Goal: Task Accomplishment & Management: Manage account settings

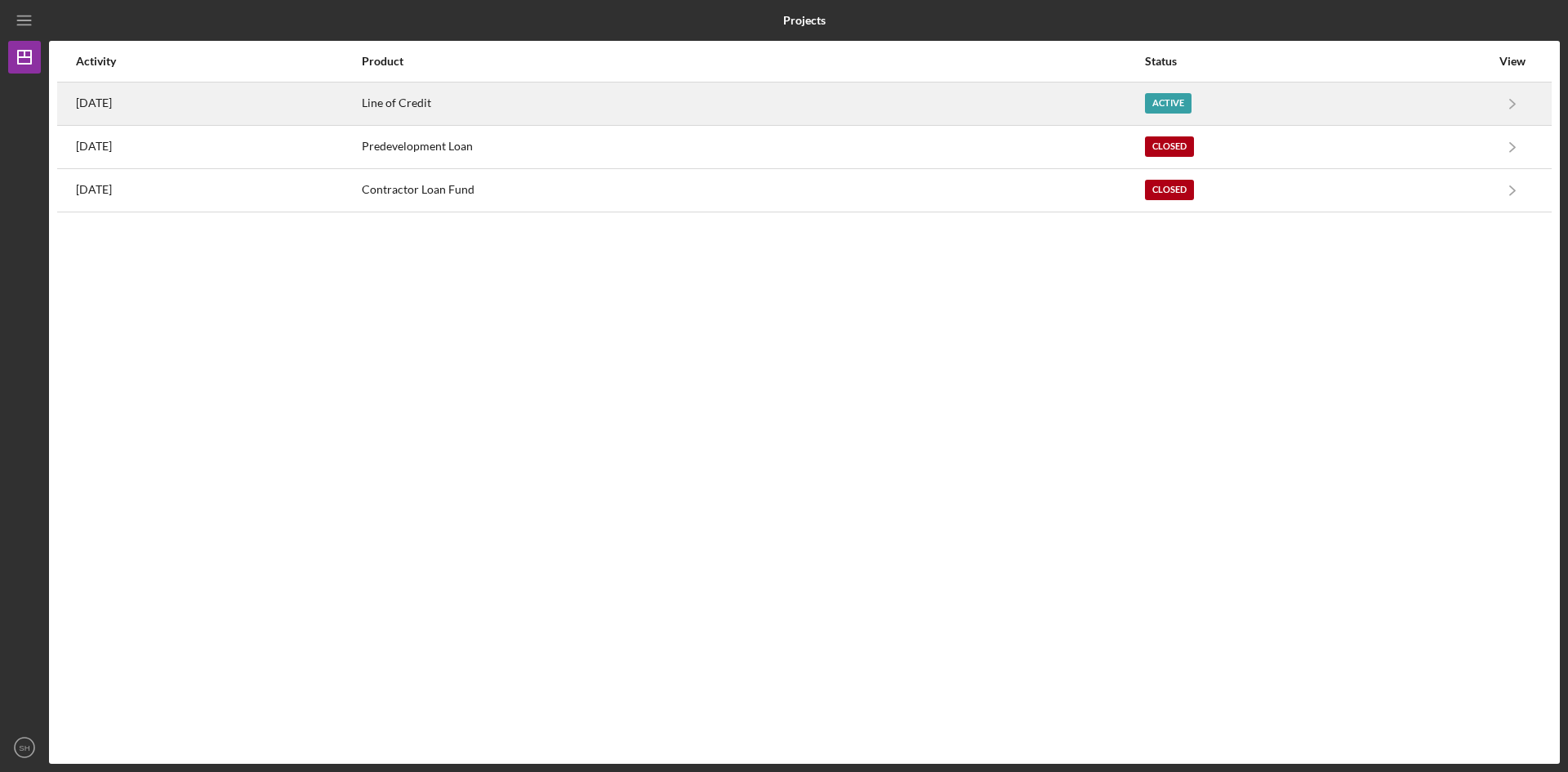
click at [139, 98] on div "[DATE]" at bounding box center [217, 104] width 284 height 41
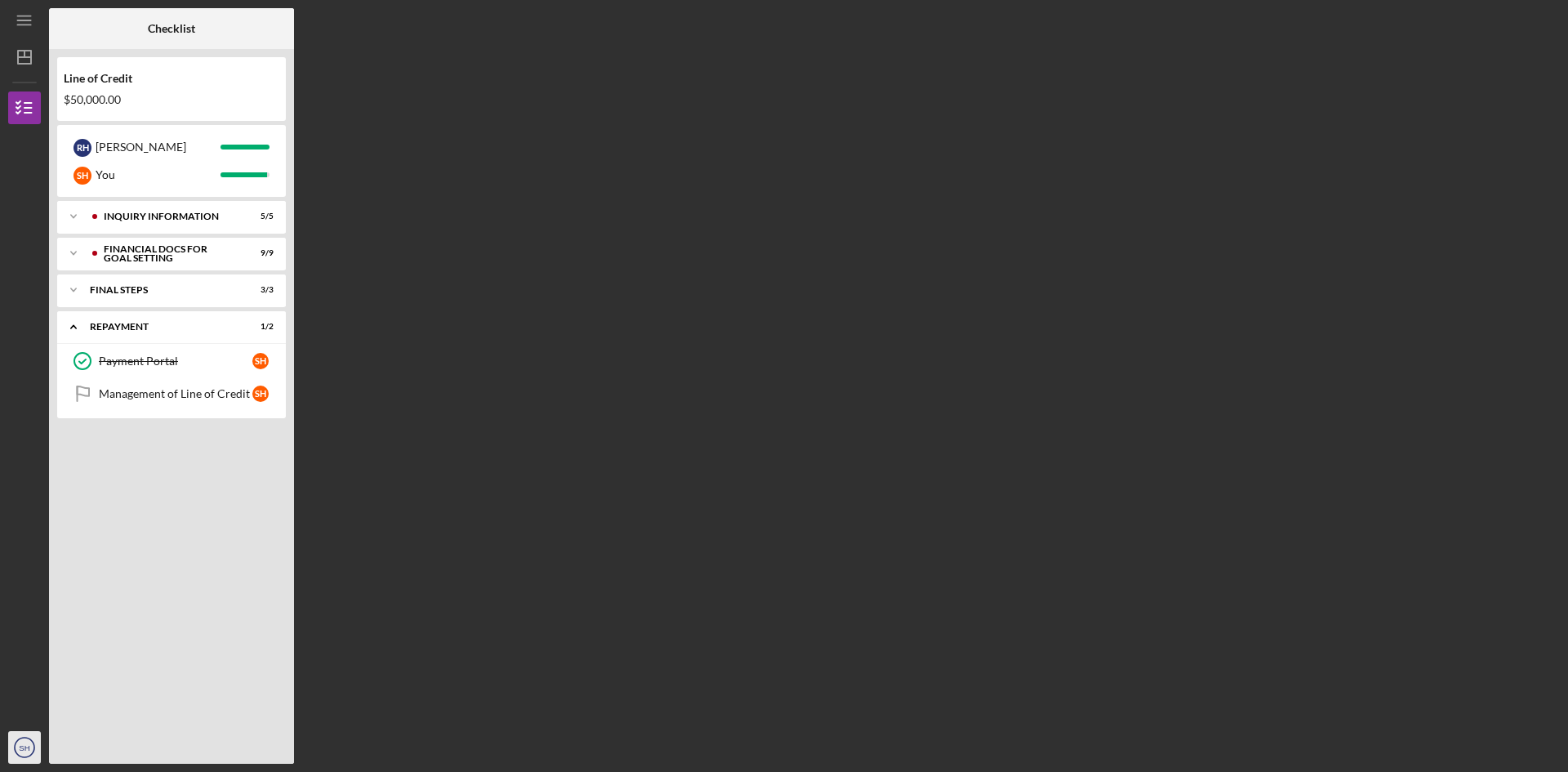
click at [29, 735] on icon "SH" at bounding box center [24, 747] width 33 height 41
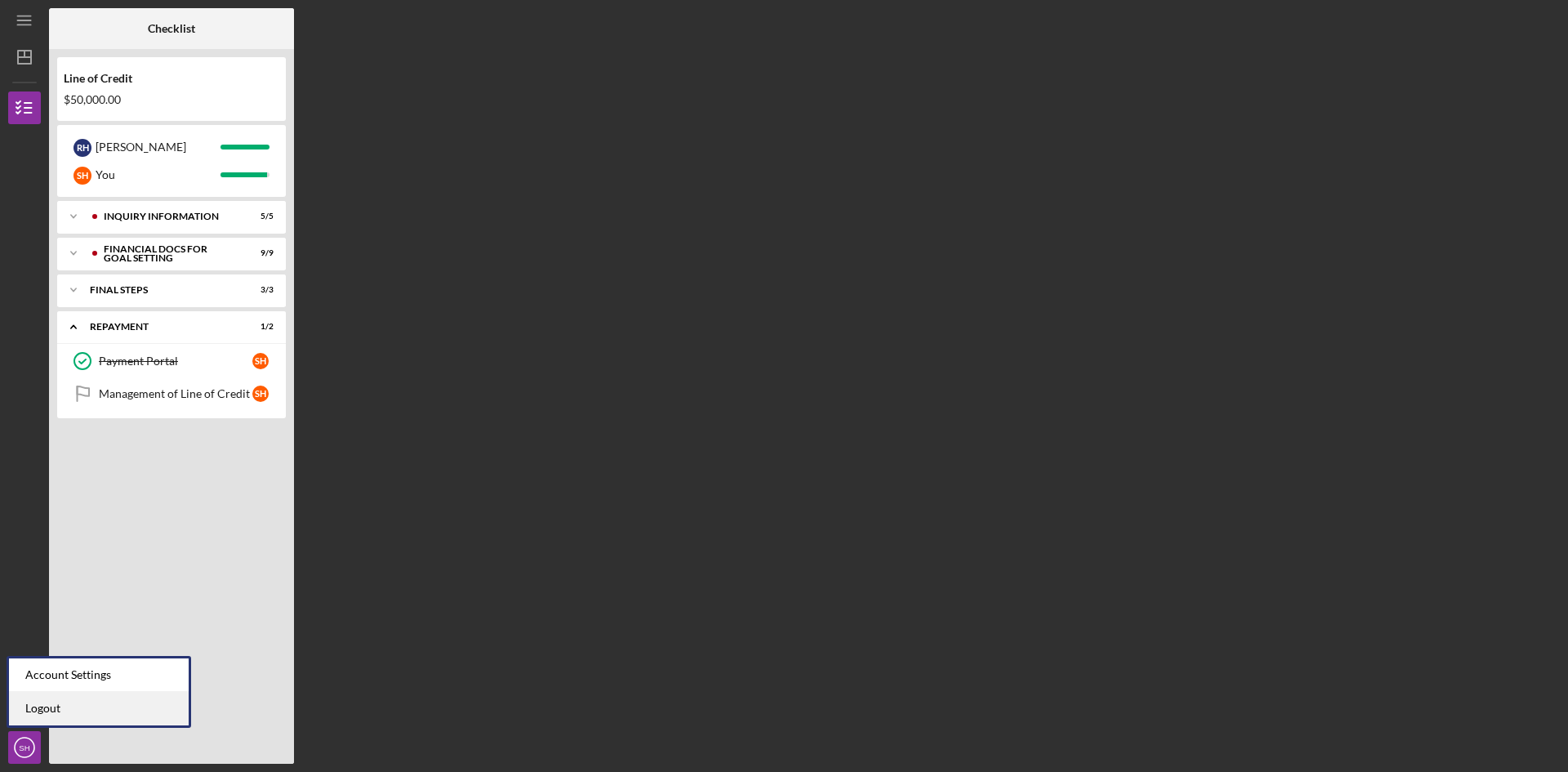
click at [41, 709] on link "Logout" at bounding box center [99, 708] width 179 height 34
